Goal: Information Seeking & Learning: Understand process/instructions

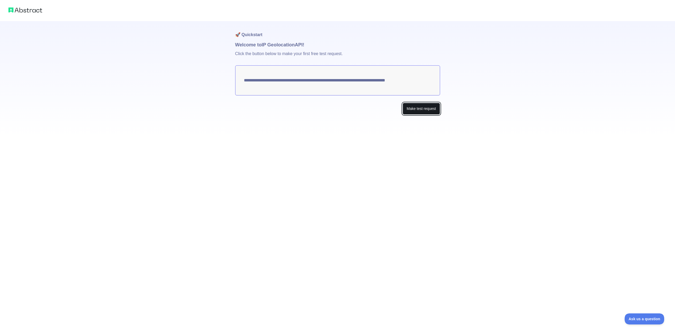
click at [429, 109] on button "Make test request" at bounding box center [420, 109] width 37 height 12
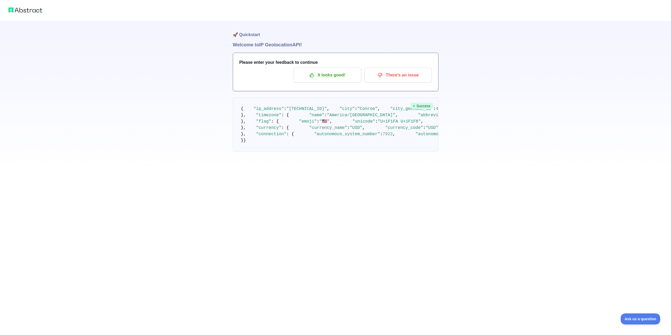
scroll to position [1, 0]
click at [327, 75] on p "It looks good!" at bounding box center [328, 74] width 60 height 9
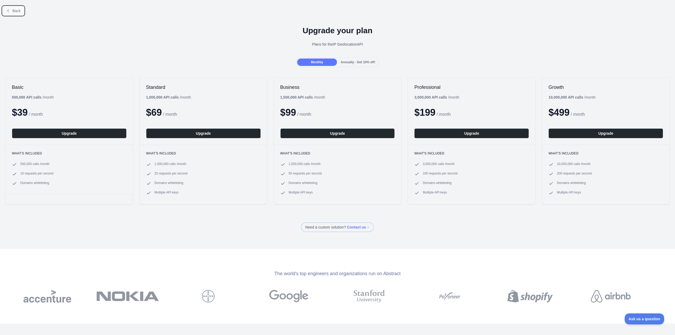
click at [21, 12] on button "Back" at bounding box center [13, 10] width 21 height 9
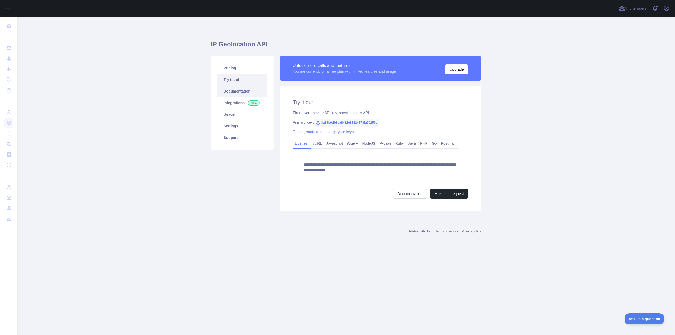
click at [236, 94] on link "Documentation" at bounding box center [242, 91] width 50 height 12
